Goal: Information Seeking & Learning: Learn about a topic

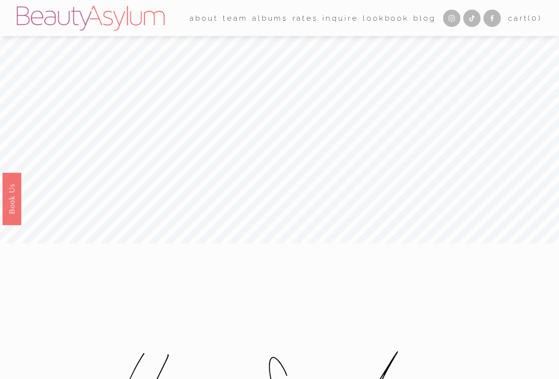
click at [416, 21] on link "Blog" at bounding box center [424, 18] width 23 height 15
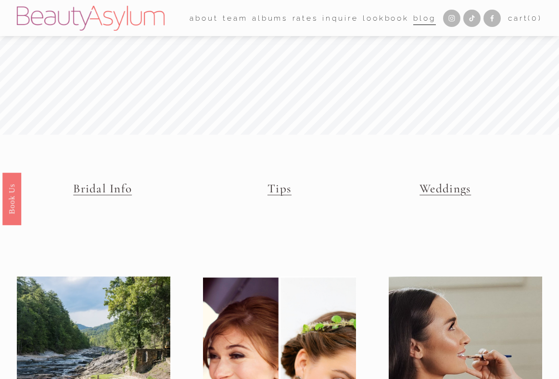
click at [276, 188] on link "Tips" at bounding box center [279, 188] width 24 height 14
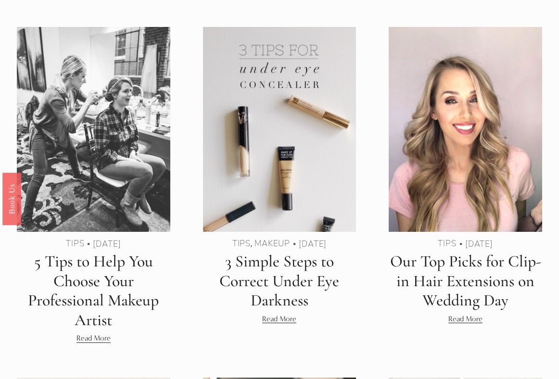
scroll to position [602, 0]
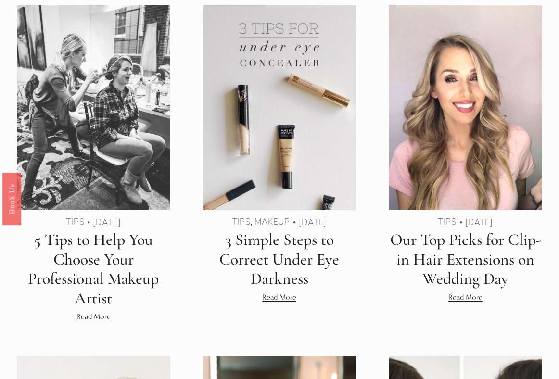
click at [473, 299] on link "Read More" at bounding box center [465, 297] width 34 height 12
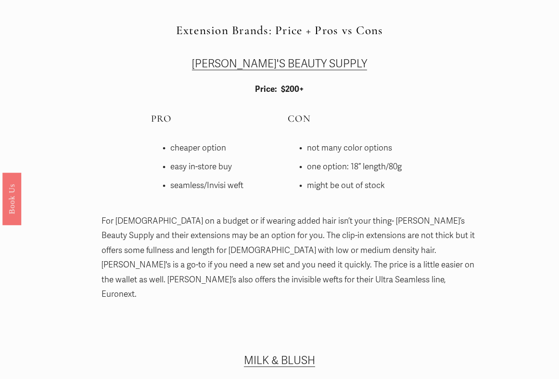
scroll to position [1812, 0]
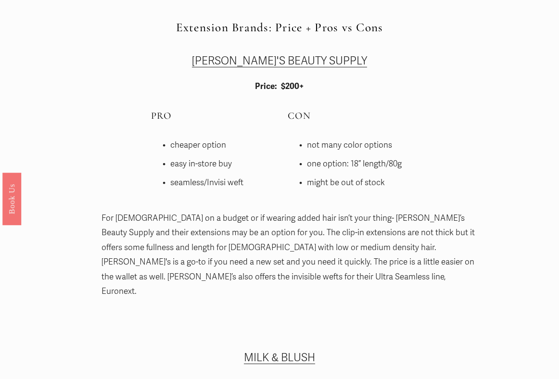
click at [269, 278] on p "For ladies on a budget or if wearing added hair isn’t your thing- Sally’s Beaut…" at bounding box center [288, 255] width 375 height 88
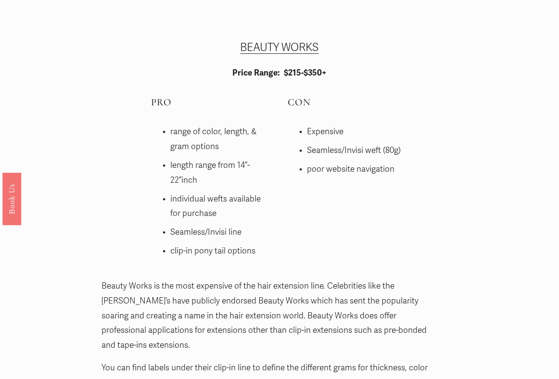
scroll to position [2563, 0]
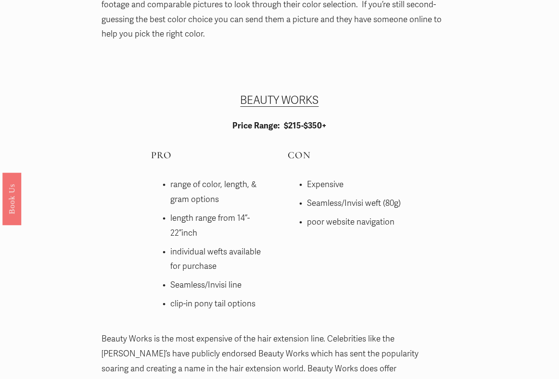
click at [260, 94] on link "BEAUTY WORKS" at bounding box center [279, 100] width 78 height 13
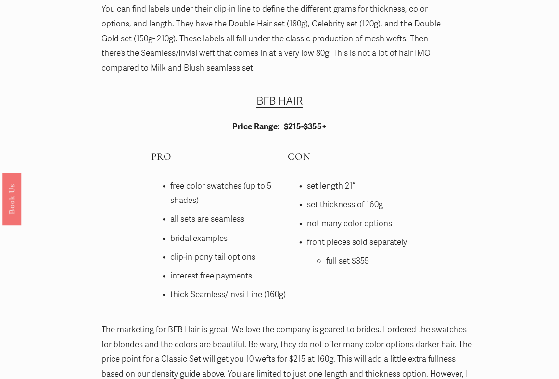
scroll to position [2975, 0]
click at [282, 94] on link "BFB HAIR" at bounding box center [279, 100] width 46 height 13
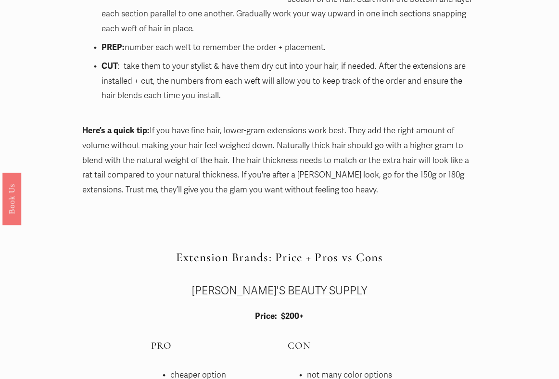
scroll to position [1627, 0]
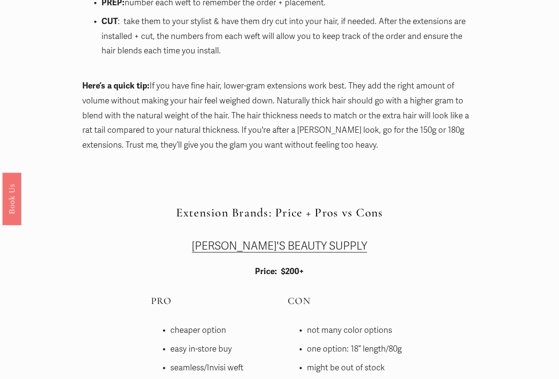
click at [260, 251] on link "SALLY'S BEAUTY SUPPLY" at bounding box center [279, 245] width 175 height 13
